Goal: Information Seeking & Learning: Learn about a topic

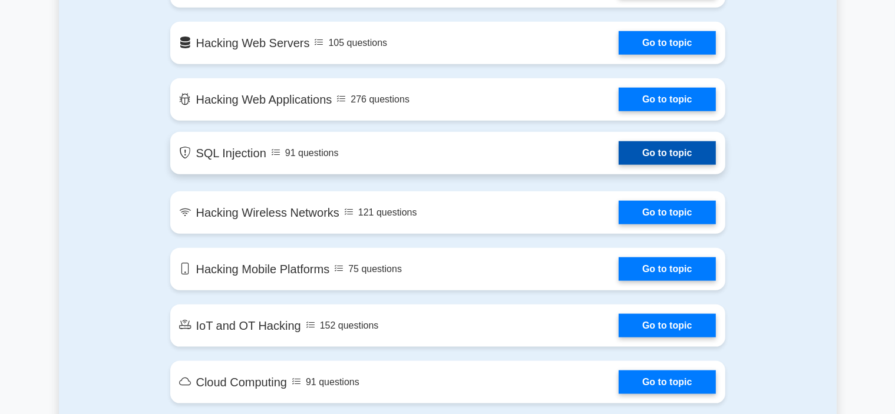
scroll to position [1355, 0]
click at [619, 151] on link "Go to topic" at bounding box center [667, 153] width 97 height 24
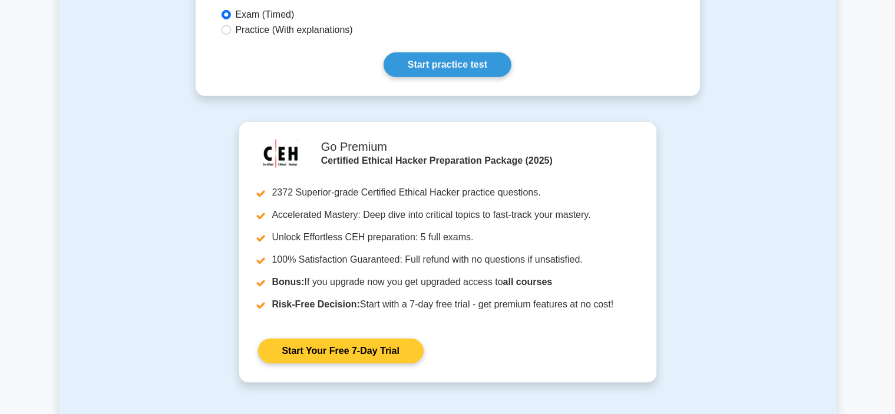
scroll to position [589, 0]
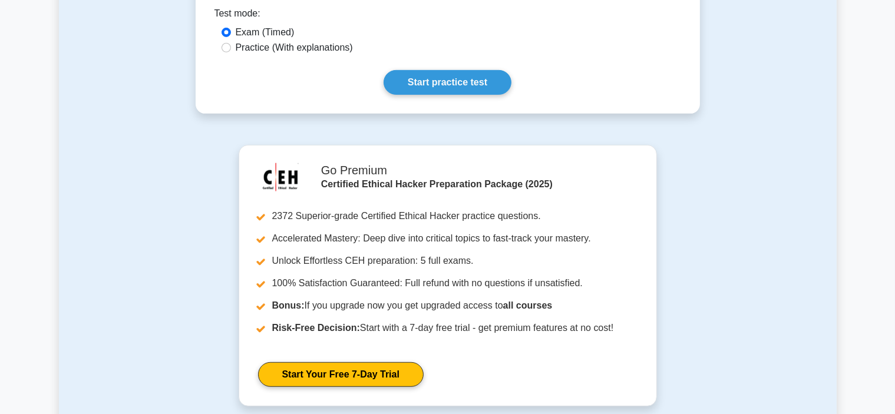
click at [241, 41] on label "Practice (With explanations)" at bounding box center [294, 48] width 117 height 14
click at [231, 43] on input "Practice (With explanations)" at bounding box center [226, 47] width 9 height 9
radio input "true"
click at [417, 70] on link "Start practice test" at bounding box center [448, 82] width 128 height 25
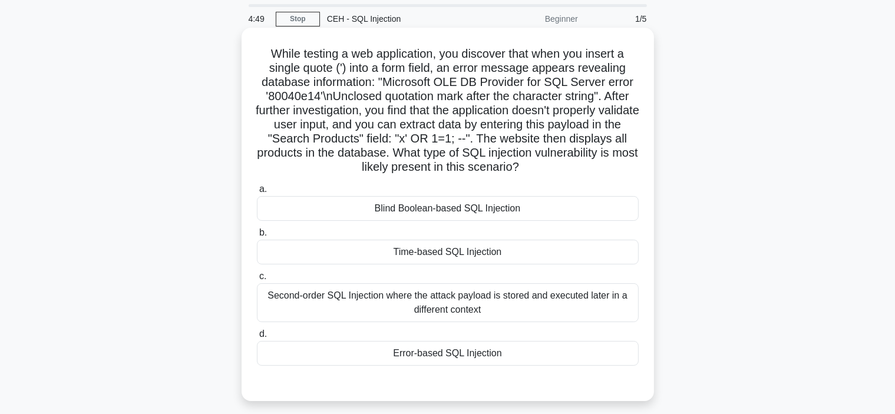
scroll to position [59, 0]
